Goal: Information Seeking & Learning: Learn about a topic

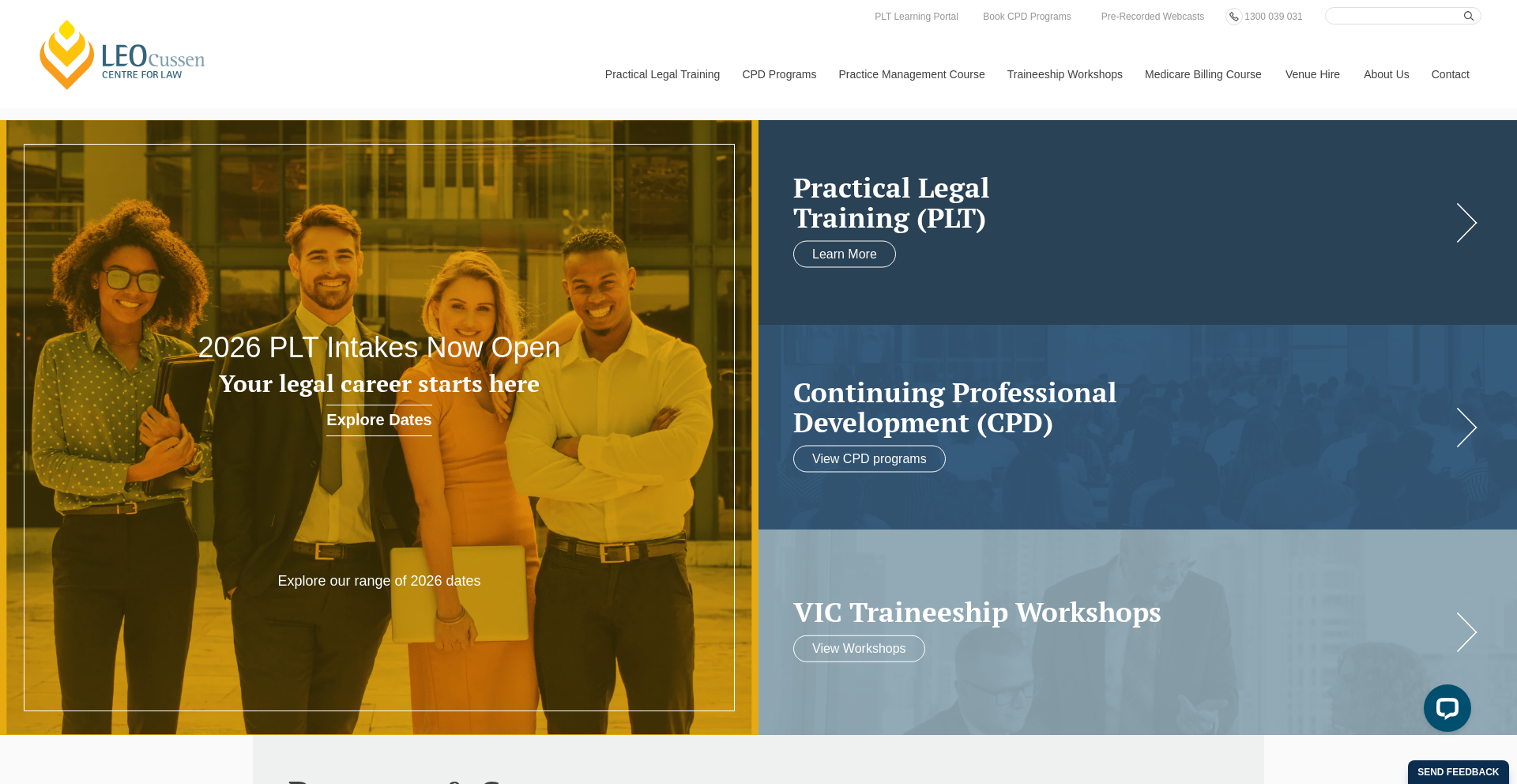
click at [974, 232] on h2 "Practical Legal Training (PLT)" at bounding box center [1123, 202] width 658 height 61
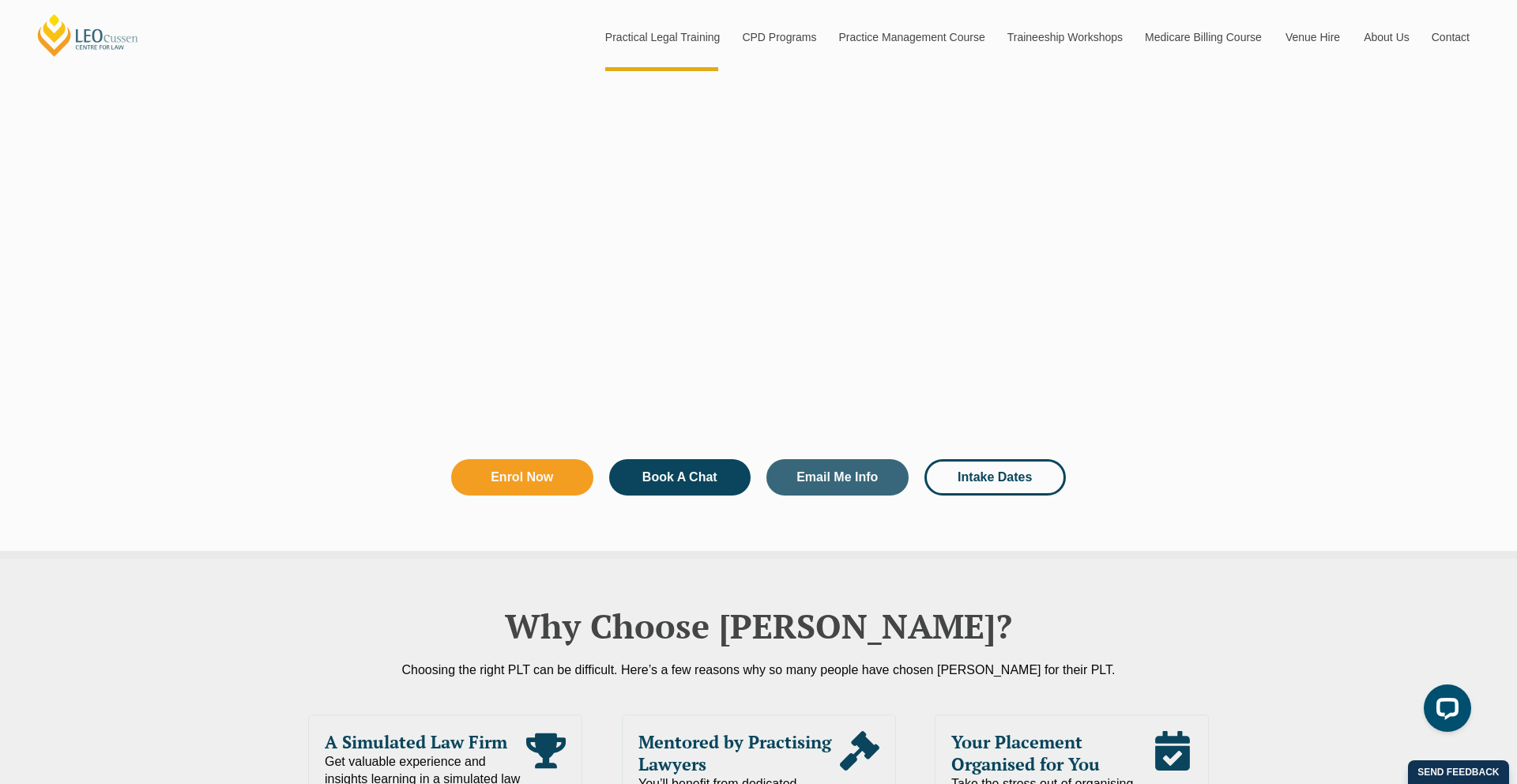
scroll to position [2599, 0]
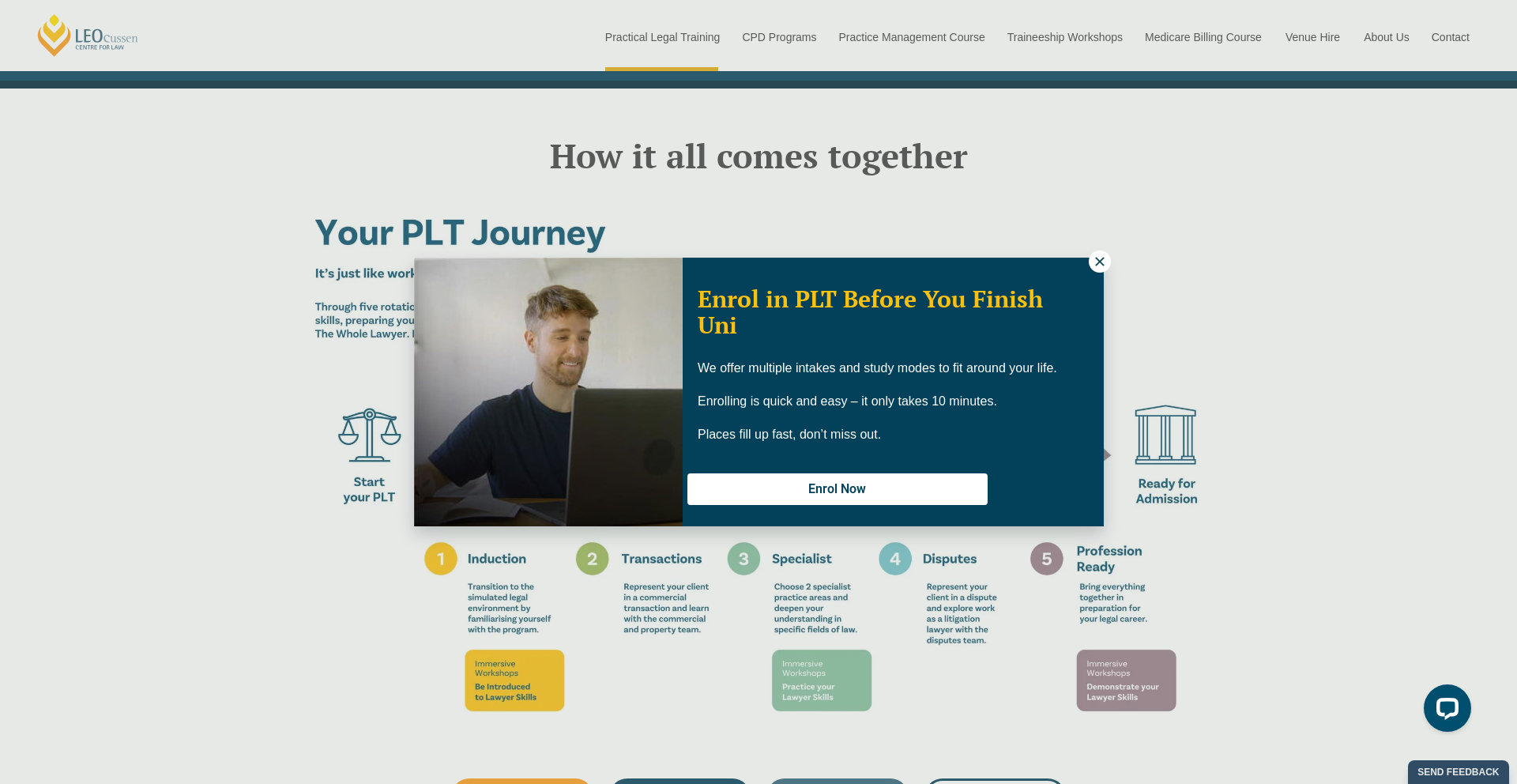
click at [1099, 261] on icon at bounding box center [1099, 261] width 9 height 9
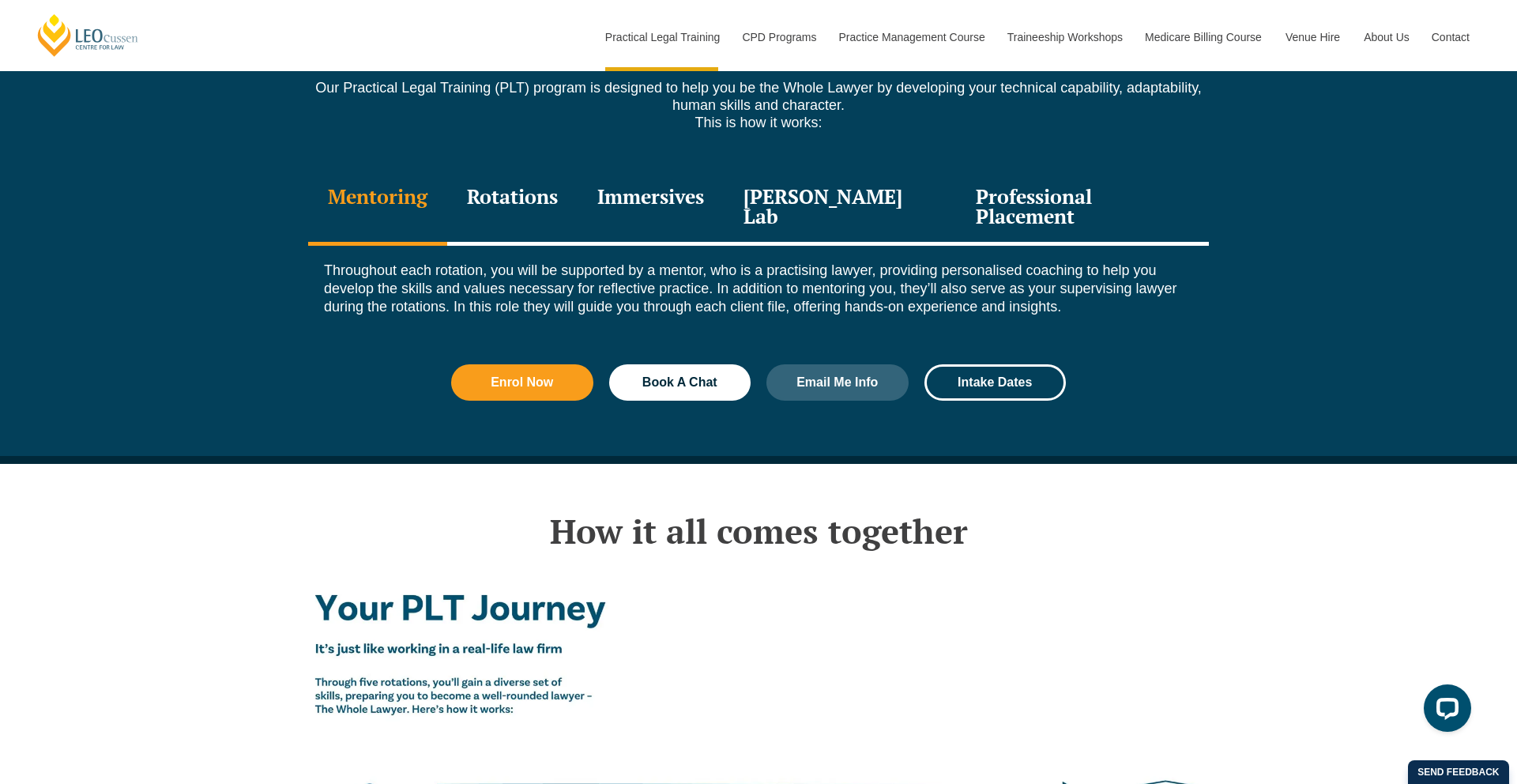
scroll to position [2209, 0]
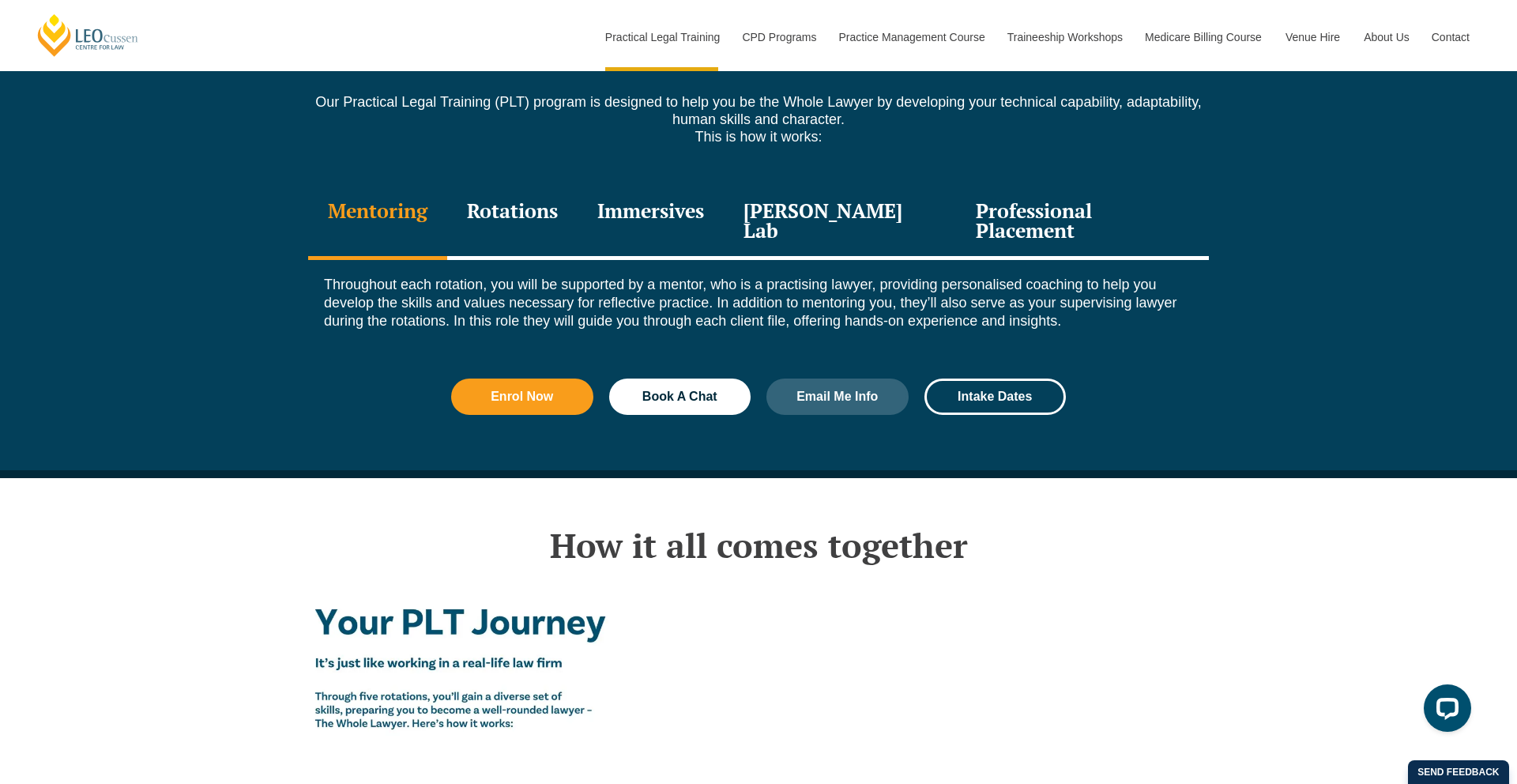
click at [565, 185] on div "Rotations" at bounding box center [512, 222] width 130 height 75
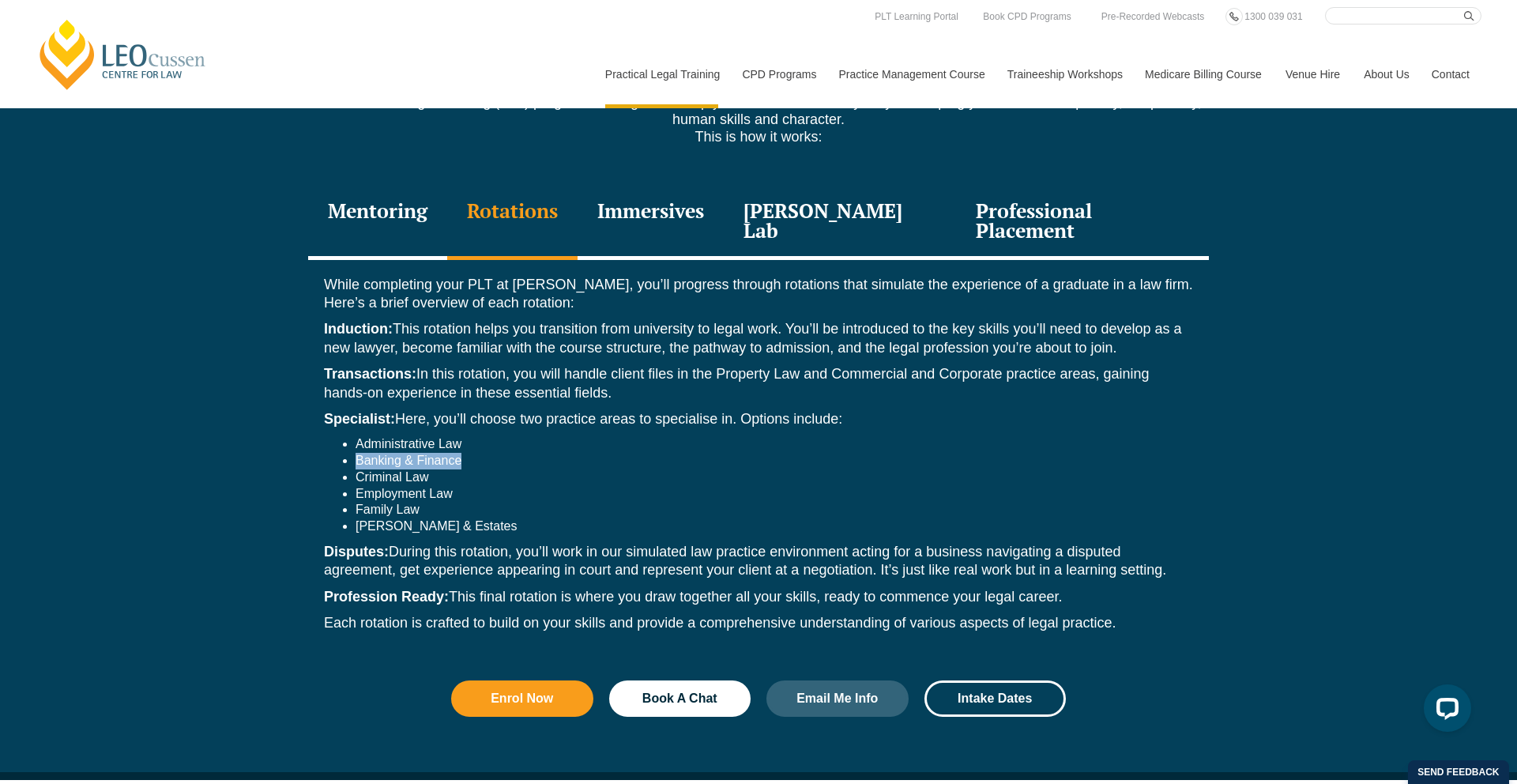
drag, startPoint x: 355, startPoint y: 407, endPoint x: 488, endPoint y: 407, distance: 133.0
click at [488, 453] on li "Banking & Finance" at bounding box center [774, 461] width 837 height 16
